Goal: Transaction & Acquisition: Purchase product/service

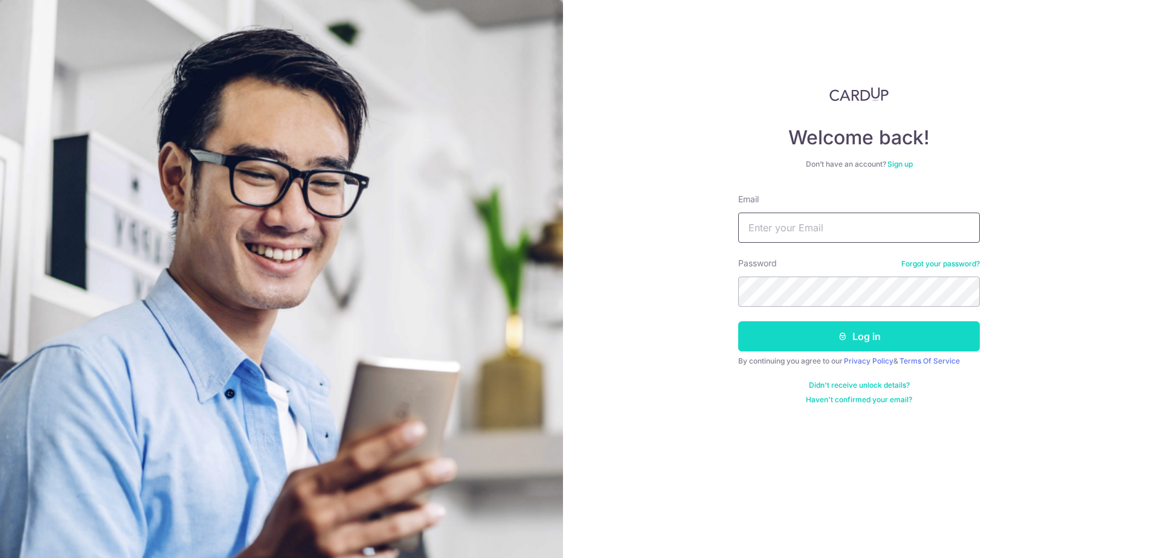
type input "jwlwllim@gmail.com"
click at [850, 343] on button "Log in" at bounding box center [859, 337] width 242 height 30
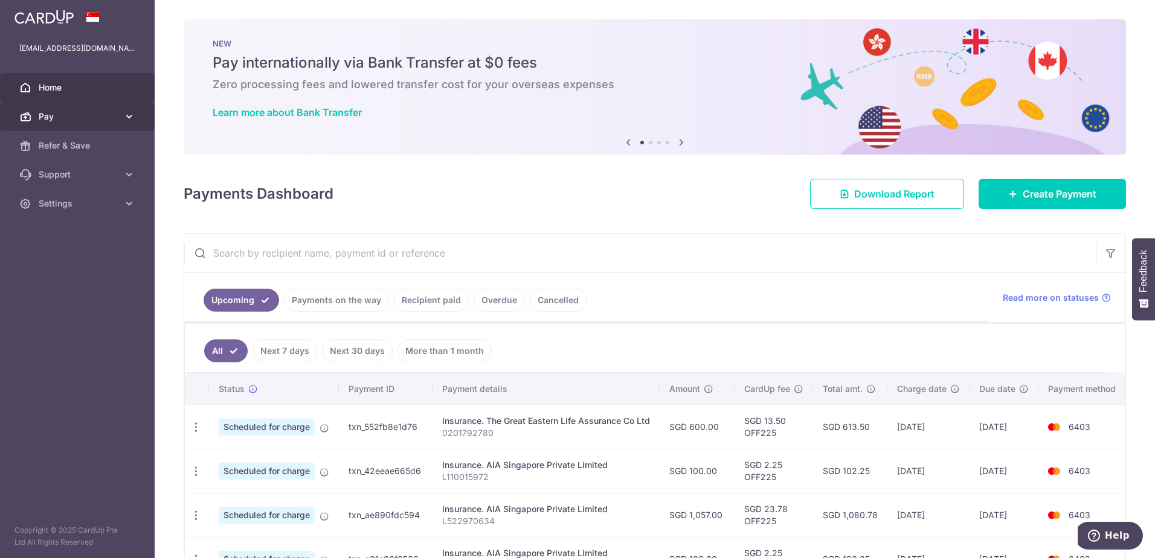
click at [95, 111] on span "Pay" at bounding box center [79, 117] width 80 height 12
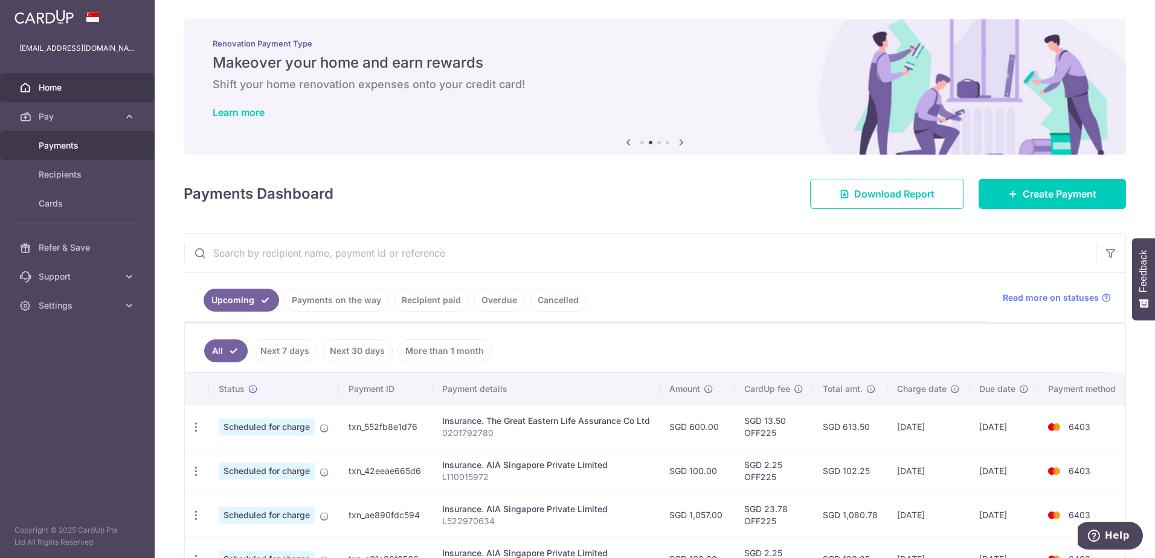
click at [62, 149] on span "Payments" at bounding box center [79, 146] width 80 height 12
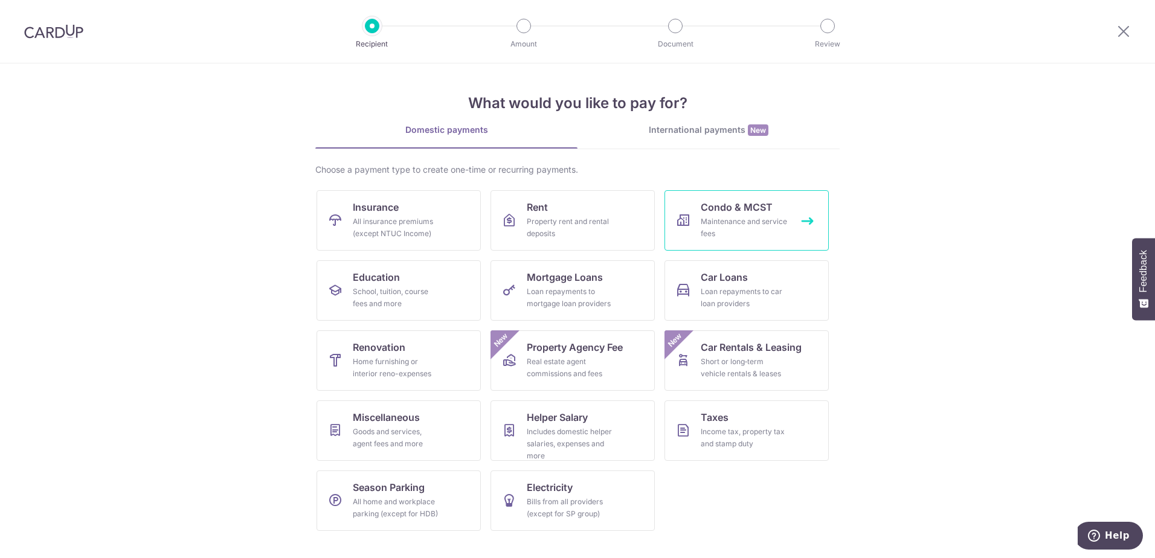
click at [726, 216] on div "Maintenance and service fees" at bounding box center [744, 228] width 87 height 24
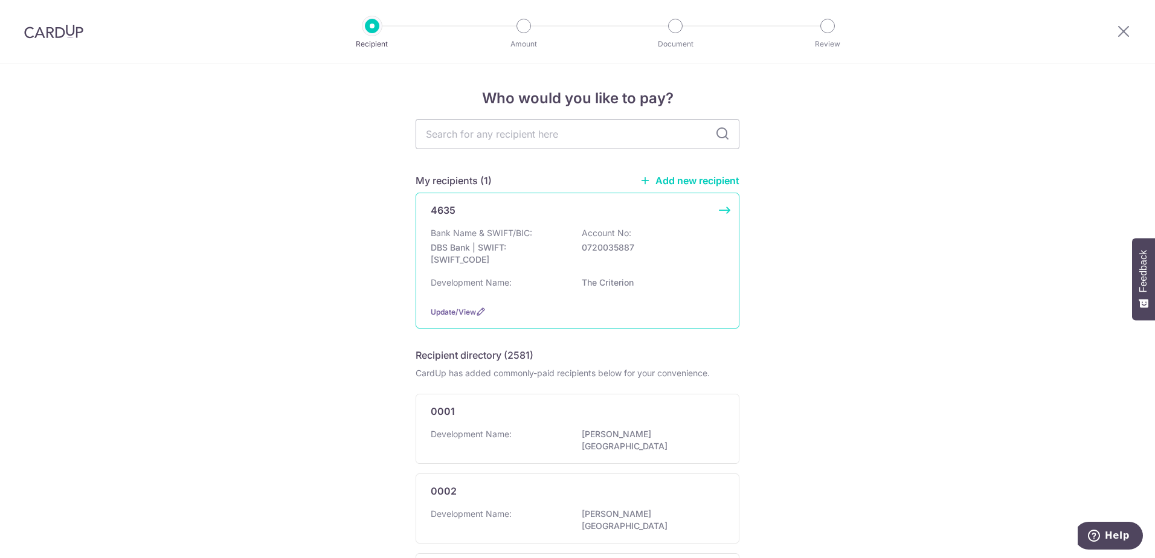
click at [571, 239] on div "Bank Name & SWIFT/BIC: DBS Bank | SWIFT: [SWIFT_CODE] Account No: 0720035887" at bounding box center [578, 249] width 294 height 45
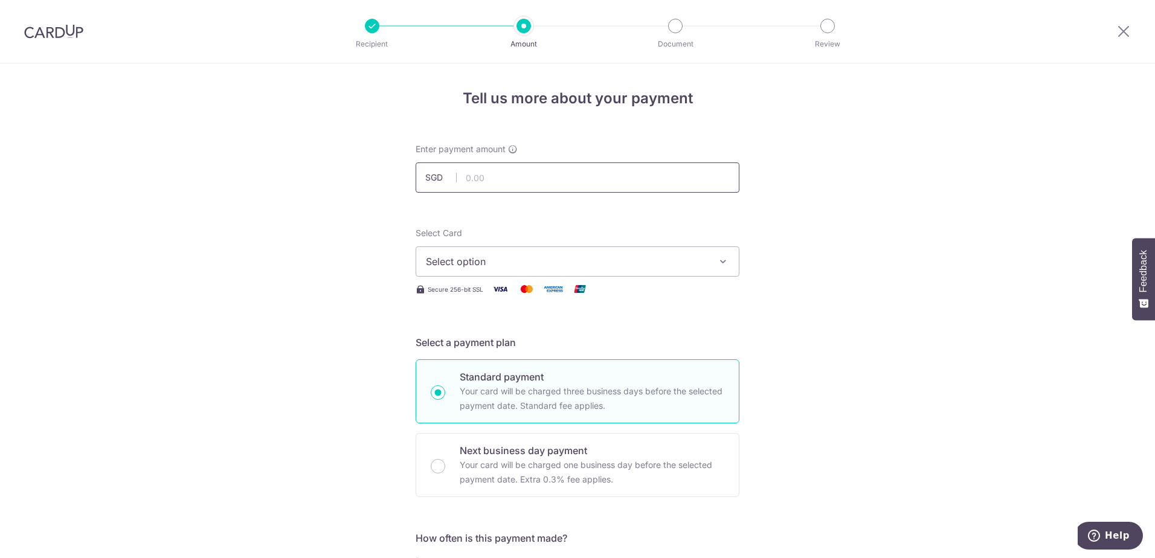
click at [553, 169] on input "text" at bounding box center [578, 178] width 324 height 30
type input "981.00"
click at [576, 273] on button "Select option" at bounding box center [578, 262] width 324 height 30
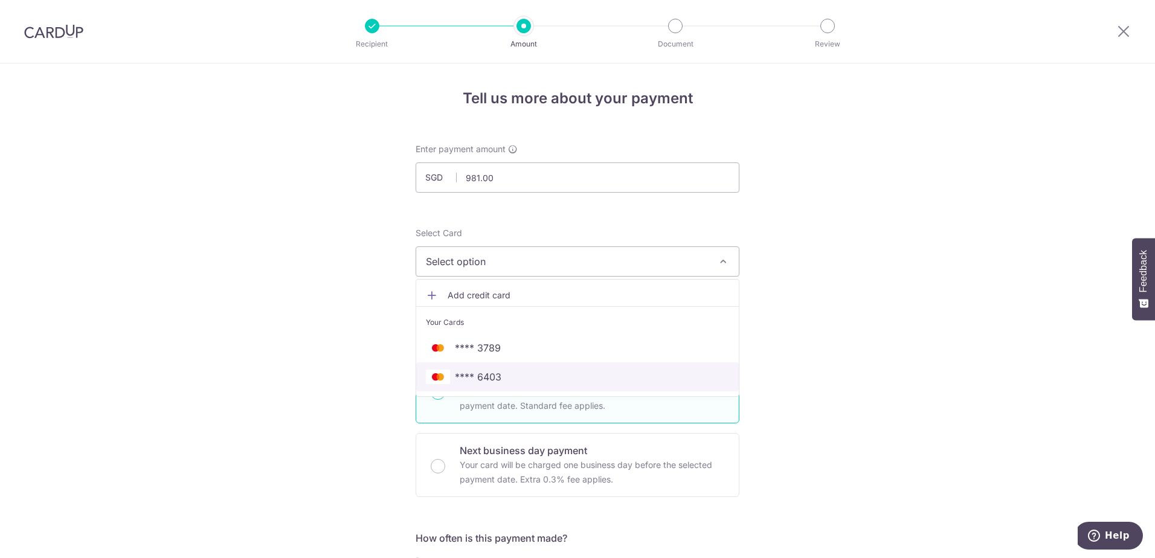
click at [510, 375] on span "**** 6403" at bounding box center [577, 377] width 303 height 15
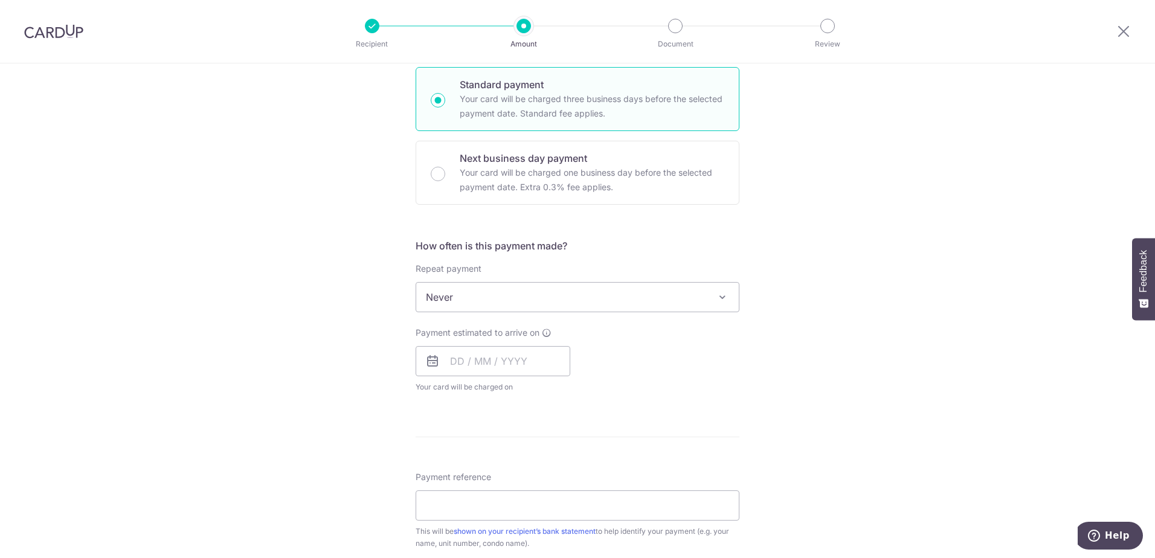
scroll to position [302, 0]
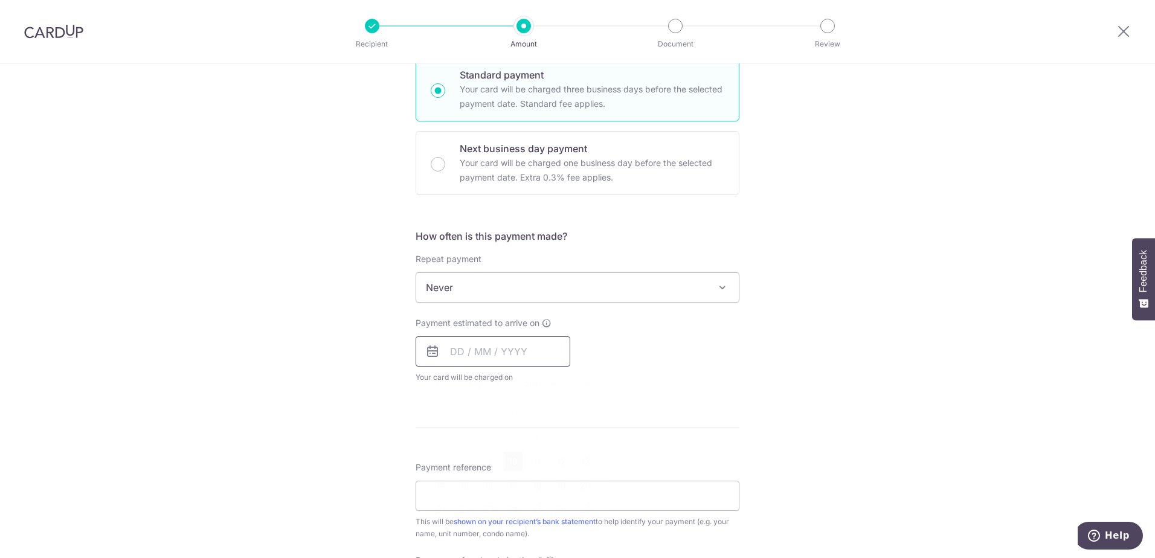
click at [520, 355] on input "text" at bounding box center [493, 352] width 155 height 30
click at [513, 458] on link "10" at bounding box center [512, 461] width 19 height 19
type input "10/09/2025"
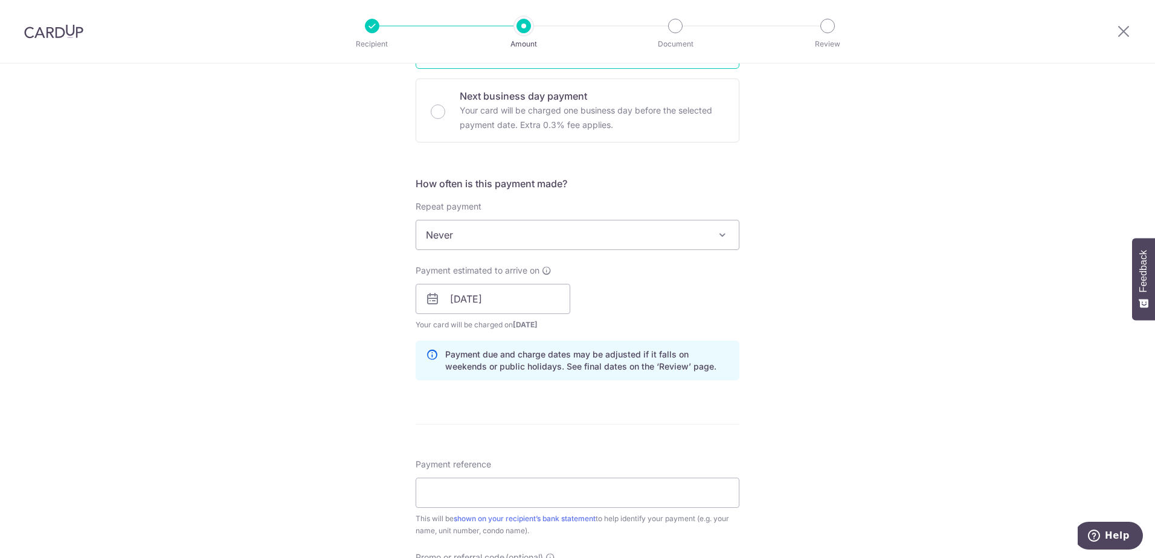
scroll to position [423, 0]
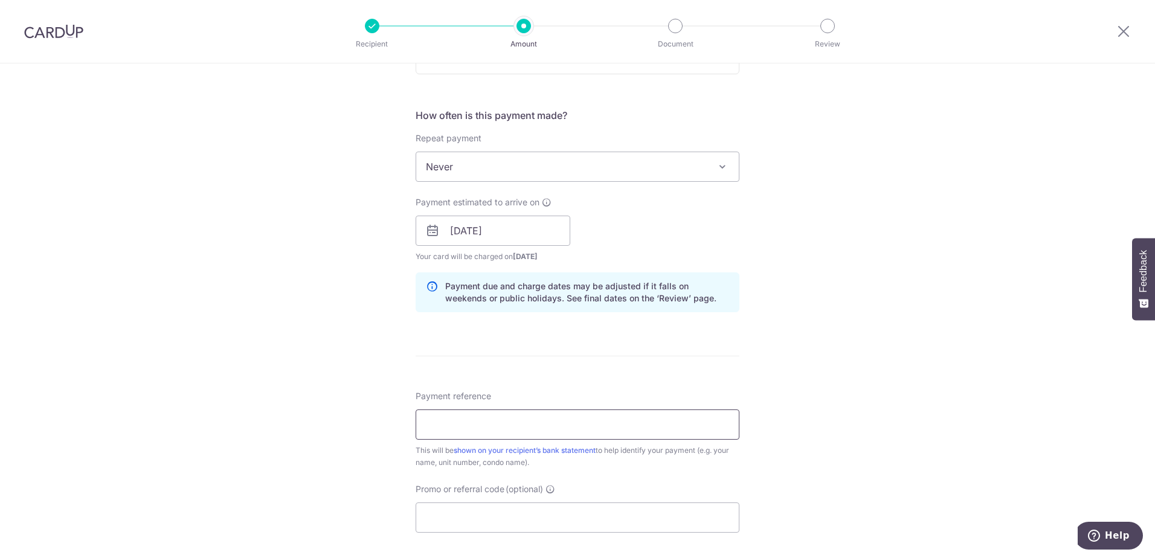
click at [576, 412] on input "Payment reference" at bounding box center [578, 425] width 324 height 30
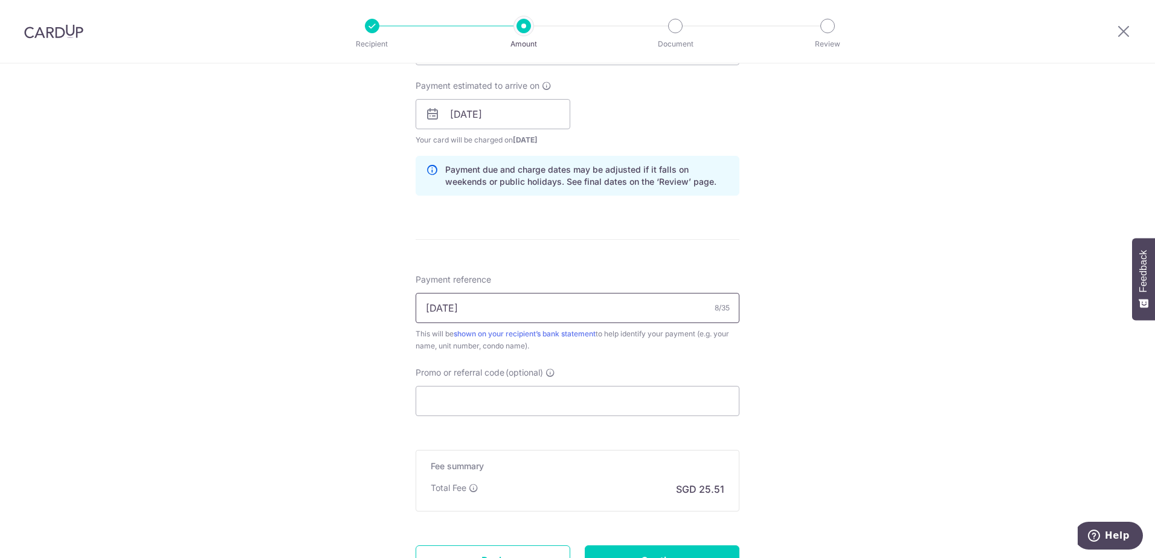
scroll to position [544, 0]
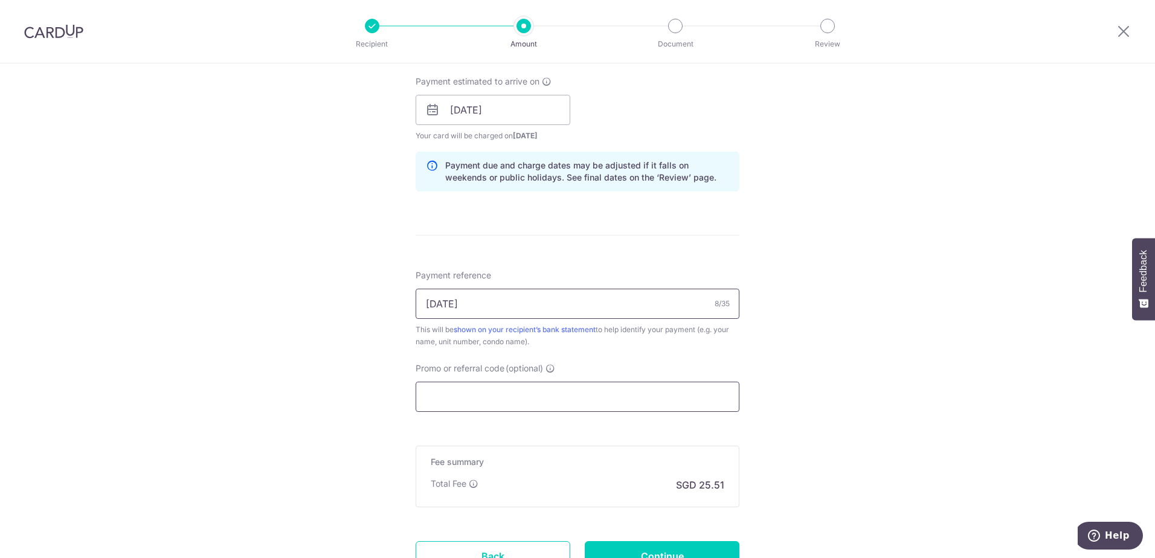
type input "17-08-34"
click at [572, 395] on input "Promo or referral code (optional)" at bounding box center [578, 397] width 324 height 30
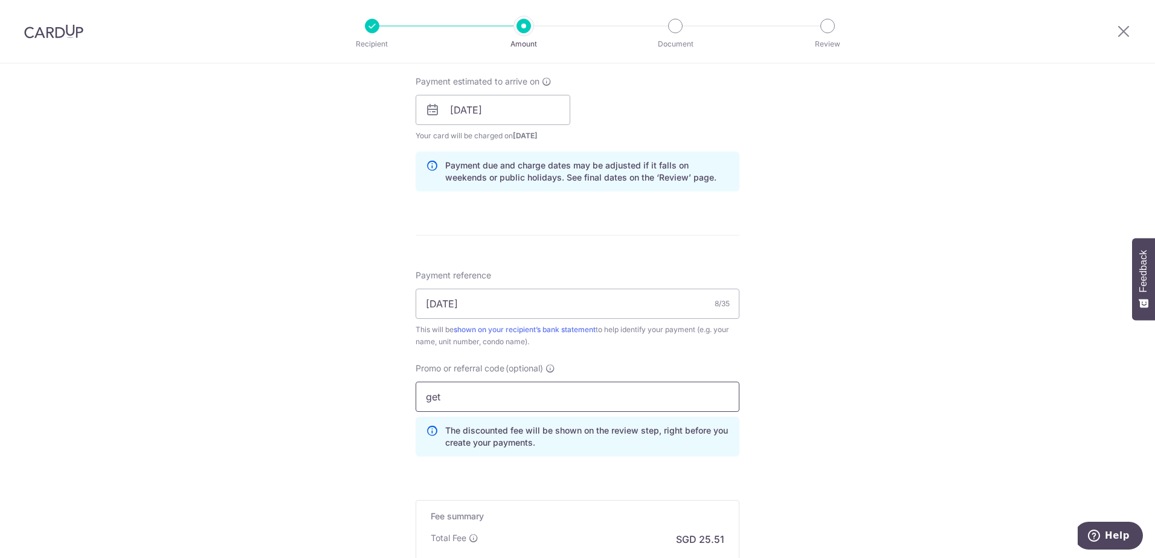
drag, startPoint x: 444, startPoint y: 399, endPoint x: 402, endPoint y: 396, distance: 41.2
click at [402, 396] on div "Tell us more about your payment Enter payment amount SGD 981.00 981.00 Select C…" at bounding box center [577, 118] width 1155 height 1197
drag, startPoint x: 481, startPoint y: 403, endPoint x: 352, endPoint y: 407, distance: 129.4
click at [352, 407] on div "Tell us more about your payment Enter payment amount SGD 981.00 981.00 Select C…" at bounding box center [577, 118] width 1155 height 1197
type input "OFF225"
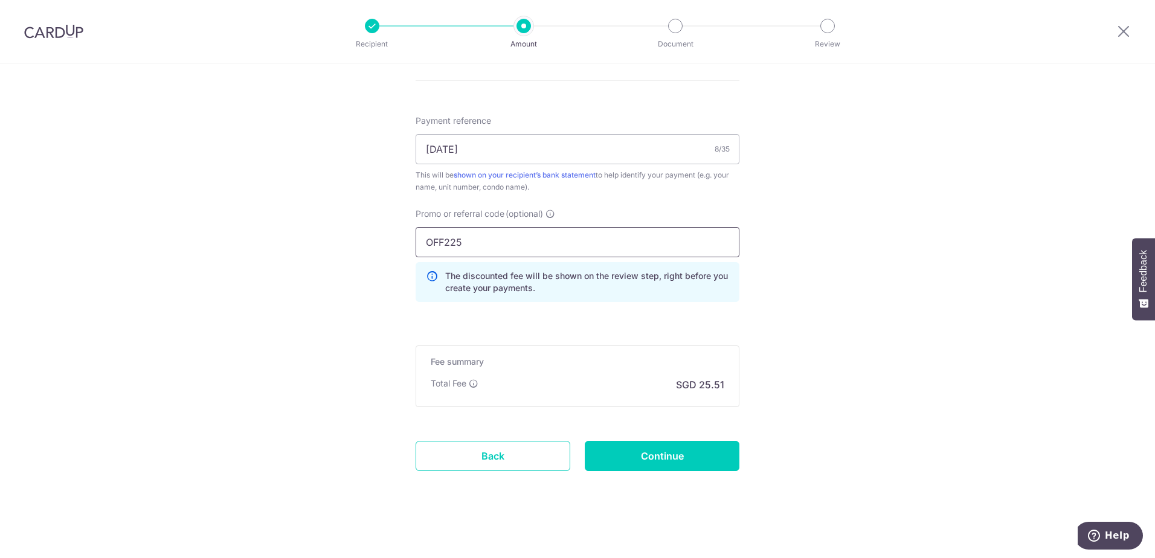
scroll to position [702, 0]
click at [711, 451] on input "Continue" at bounding box center [662, 453] width 155 height 30
type input "Create Schedule"
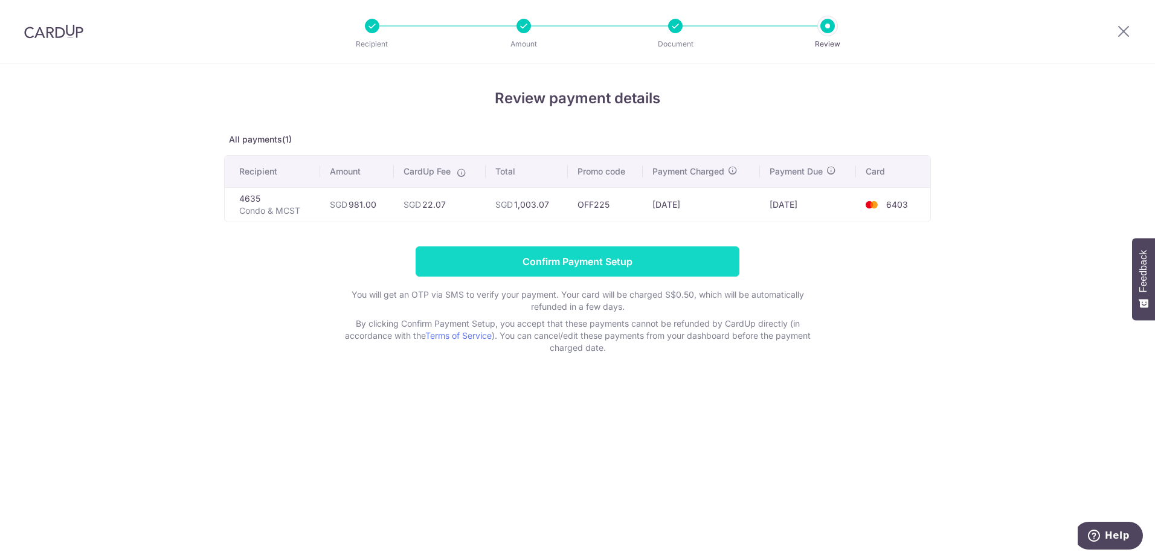
click at [584, 255] on input "Confirm Payment Setup" at bounding box center [578, 262] width 324 height 30
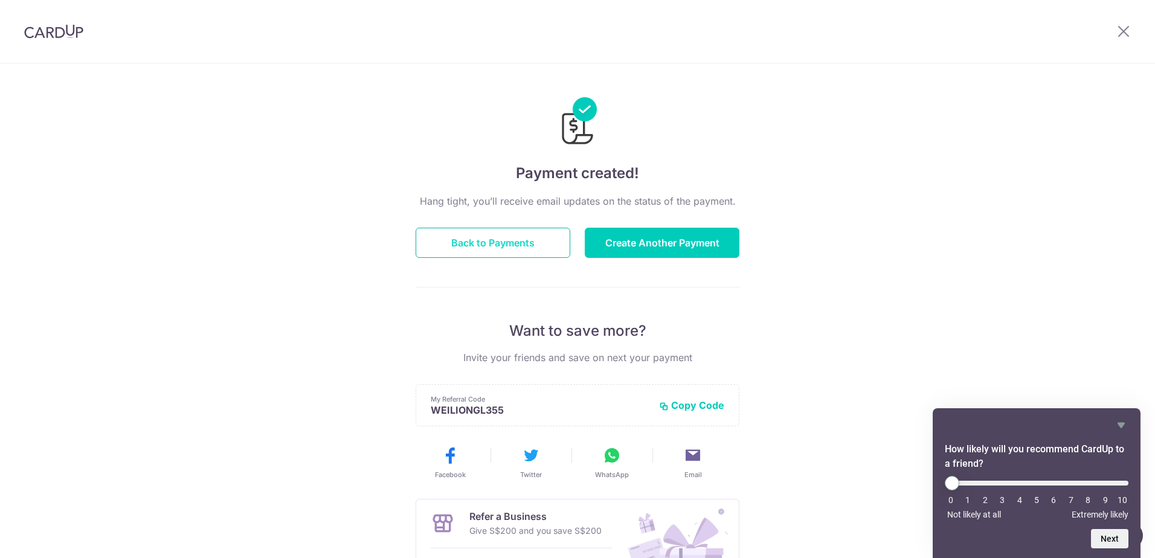
click at [535, 242] on button "Back to Payments" at bounding box center [493, 243] width 155 height 30
